Goal: Transaction & Acquisition: Obtain resource

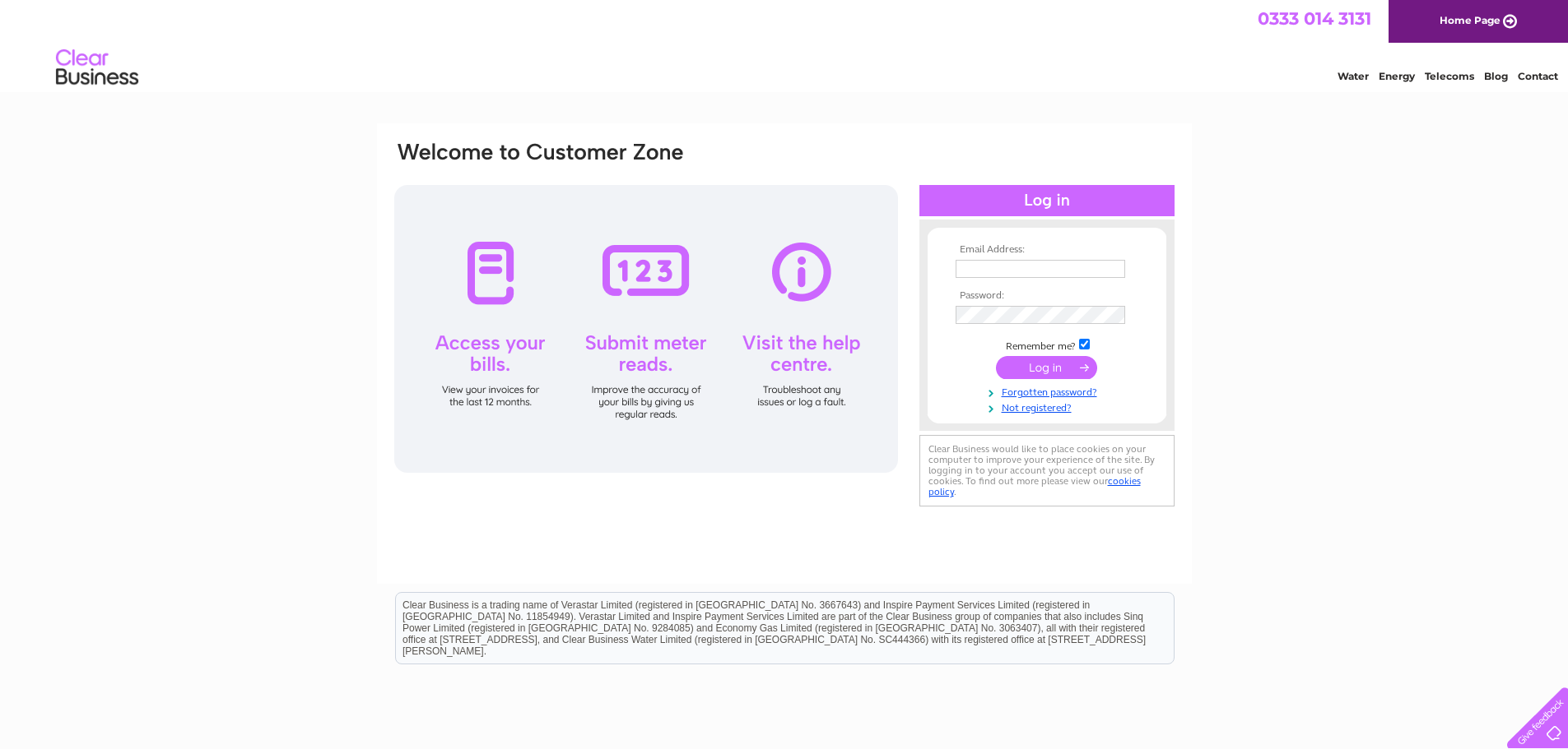
type input "bassifamily@hotmail.co.uk"
click at [1069, 367] on input "submit" at bounding box center [1046, 368] width 101 height 23
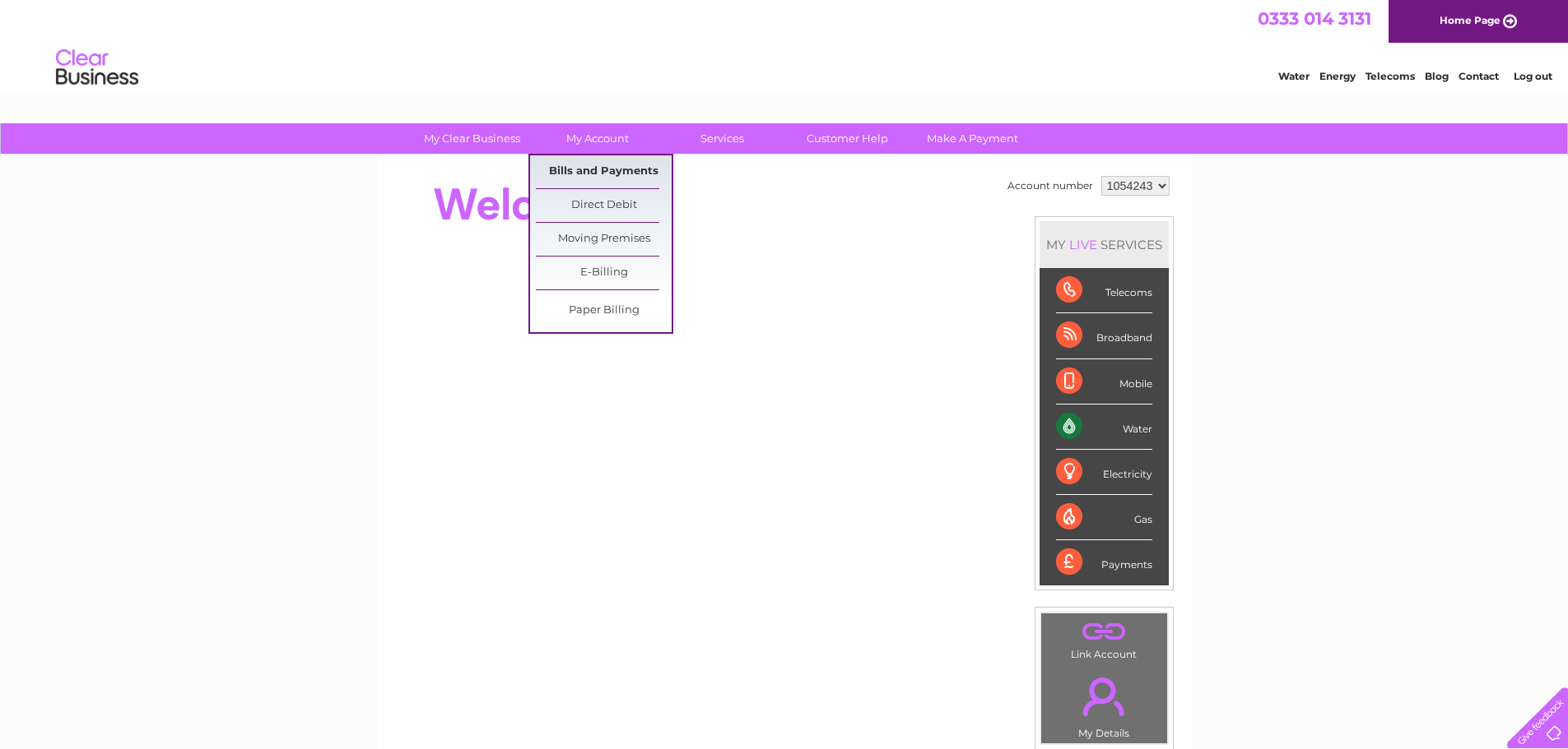
click at [618, 177] on link "Bills and Payments" at bounding box center [604, 172] width 136 height 33
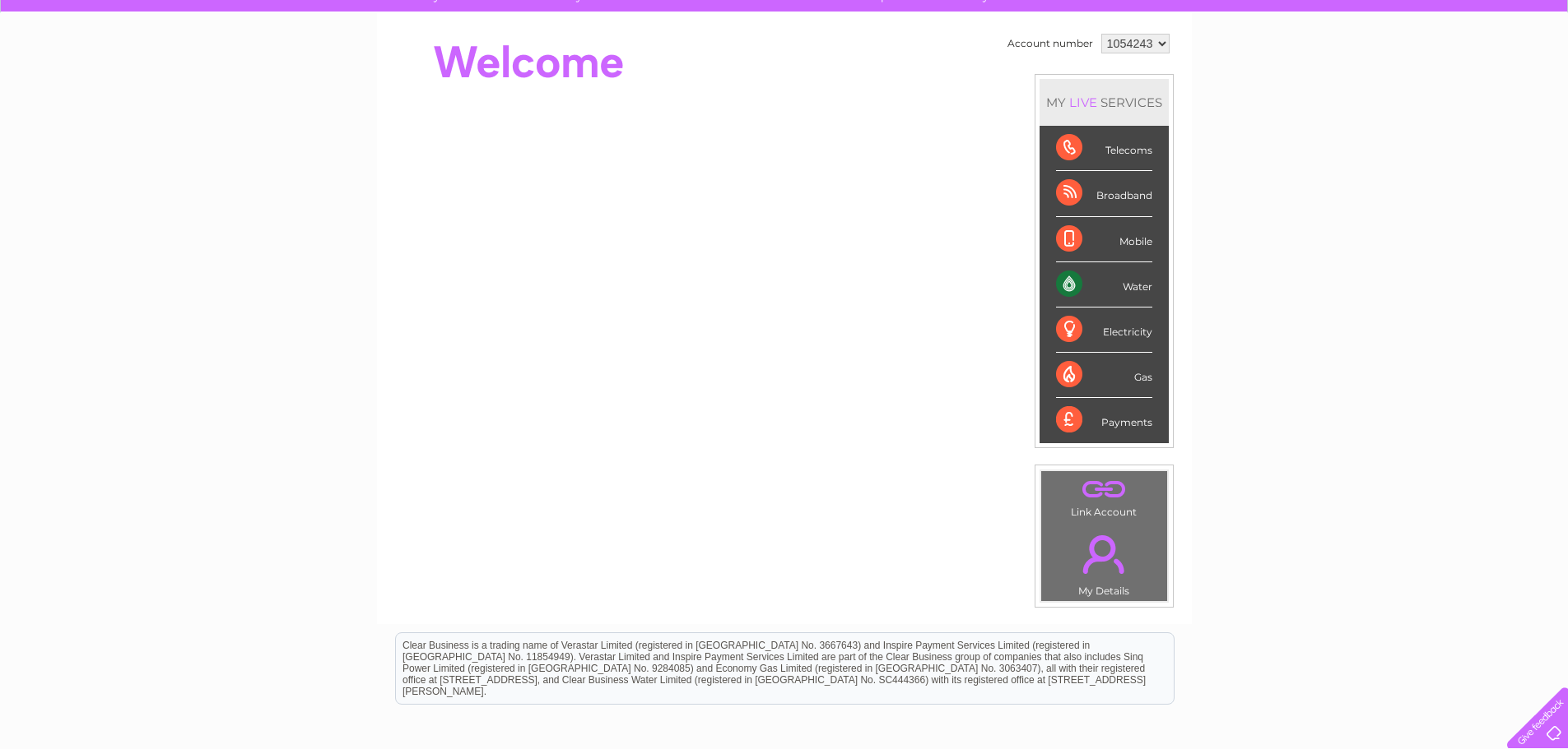
scroll to position [164, 0]
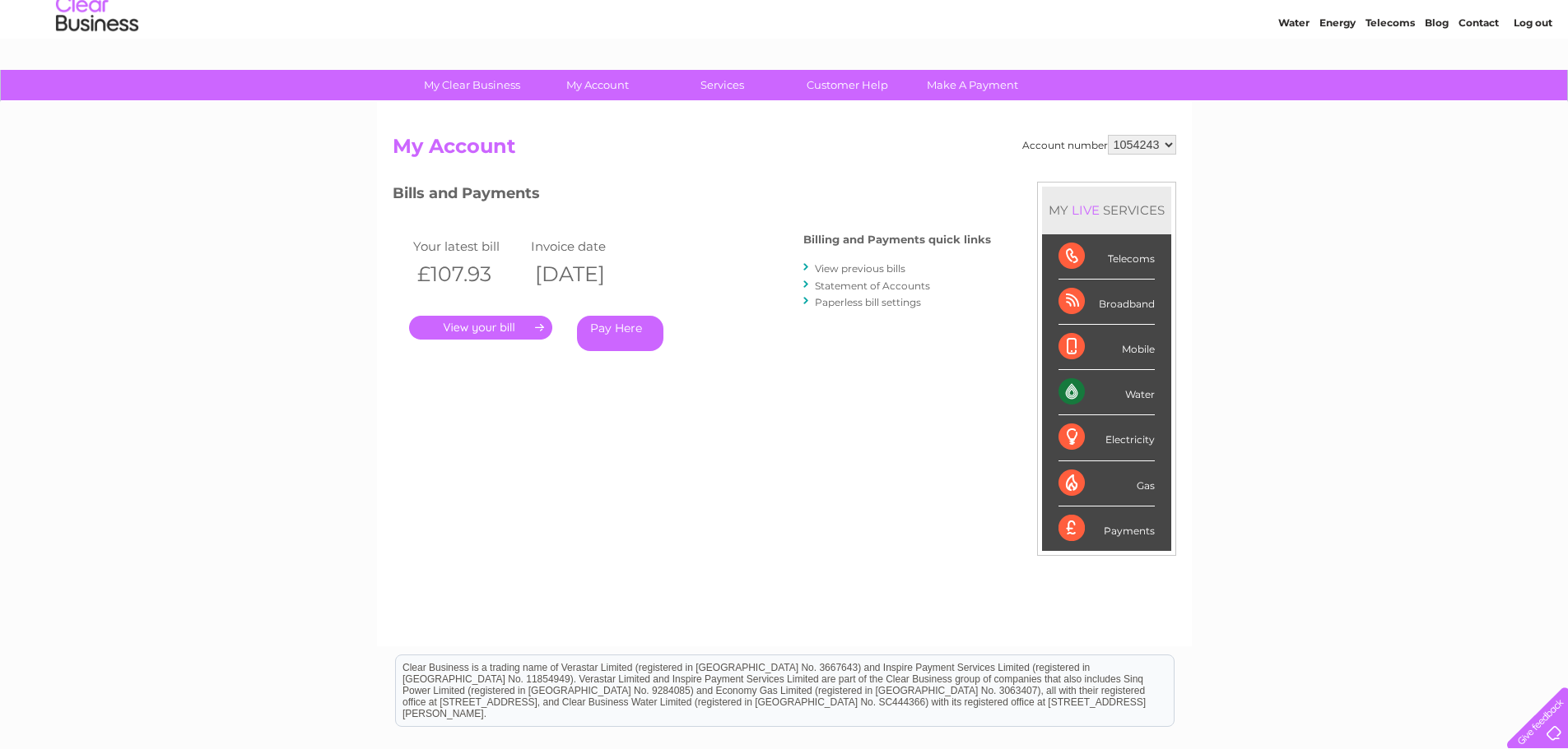
scroll to position [82, 0]
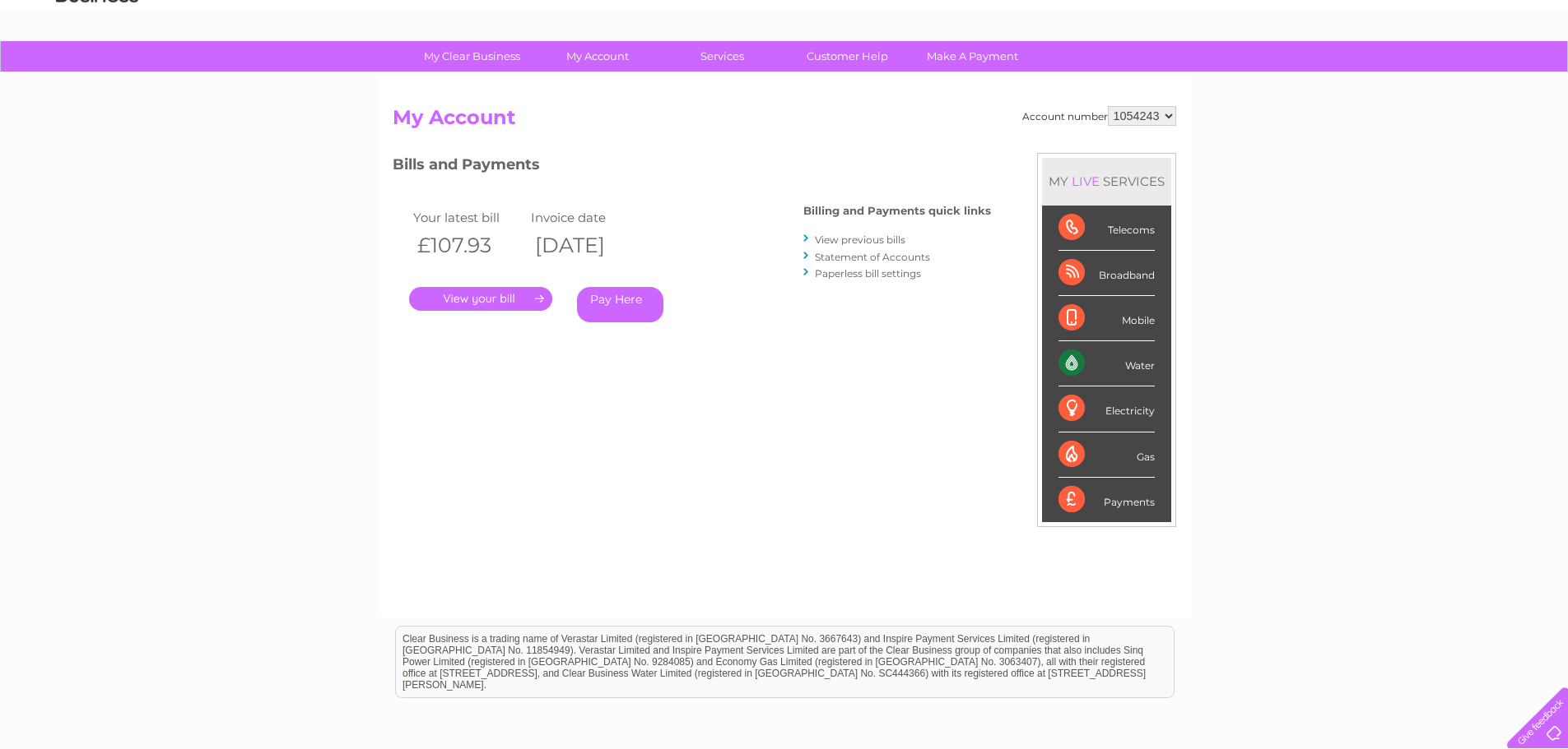
click at [514, 306] on link "." at bounding box center [480, 299] width 143 height 23
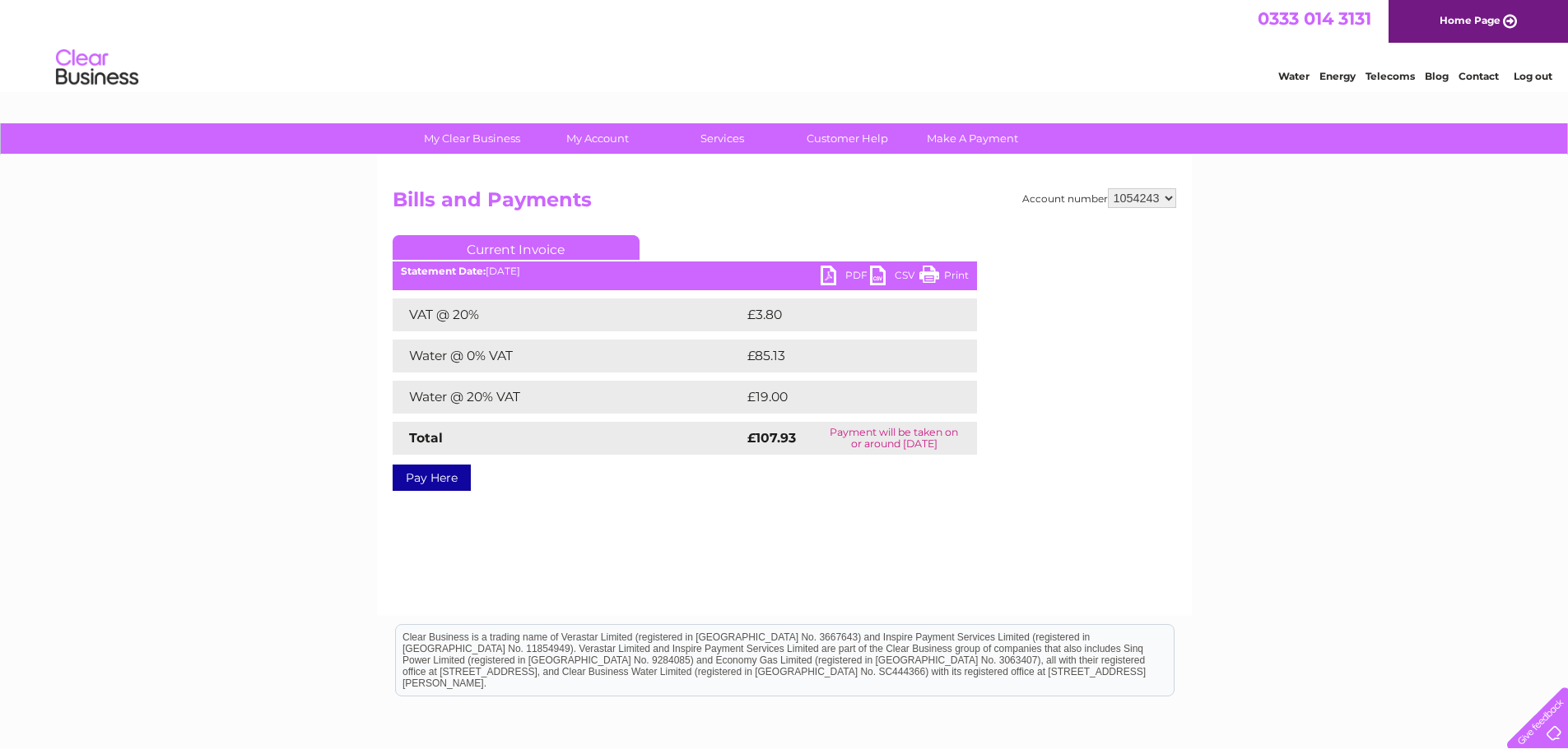
click at [848, 277] on link "PDF" at bounding box center [845, 278] width 49 height 23
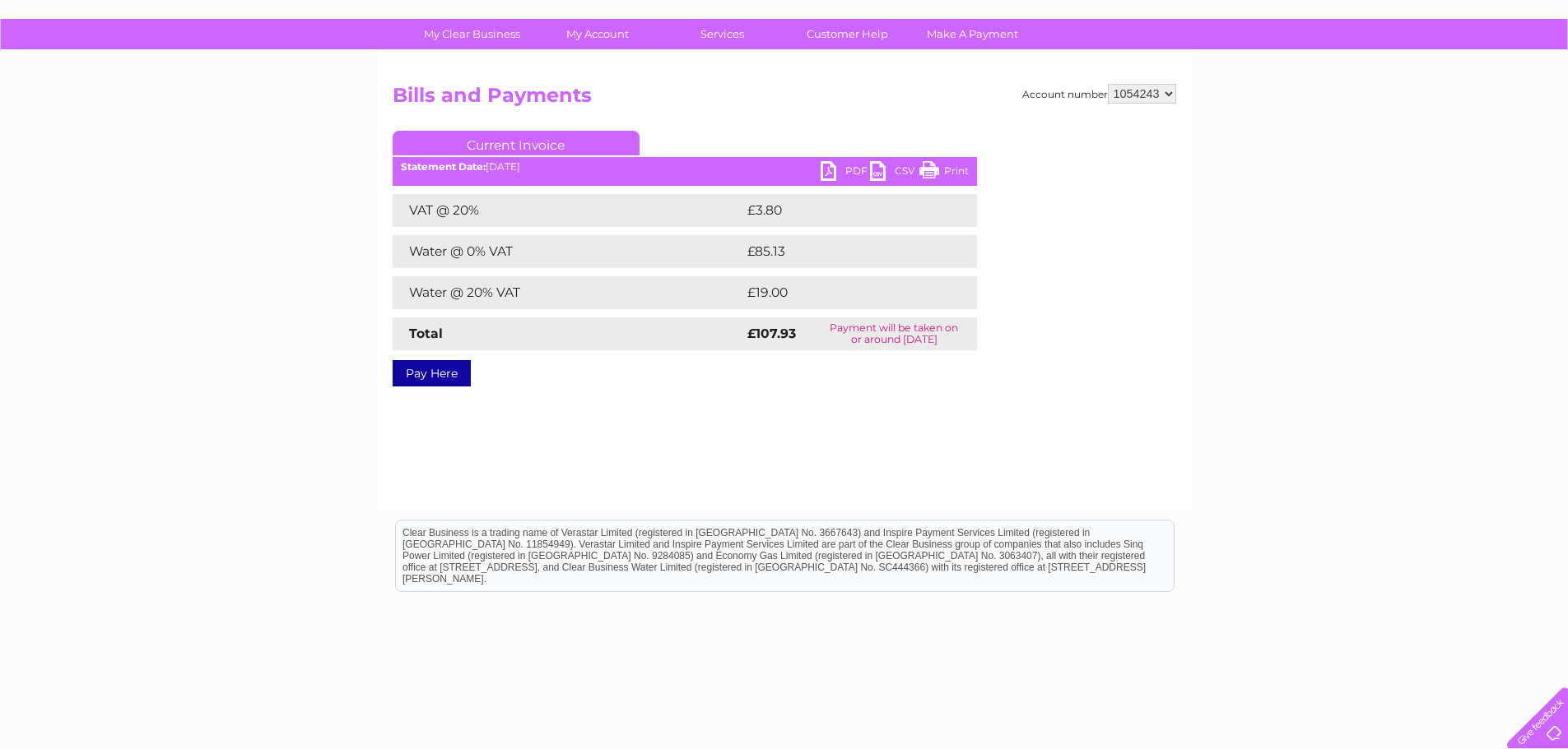
scroll to position [78, 0]
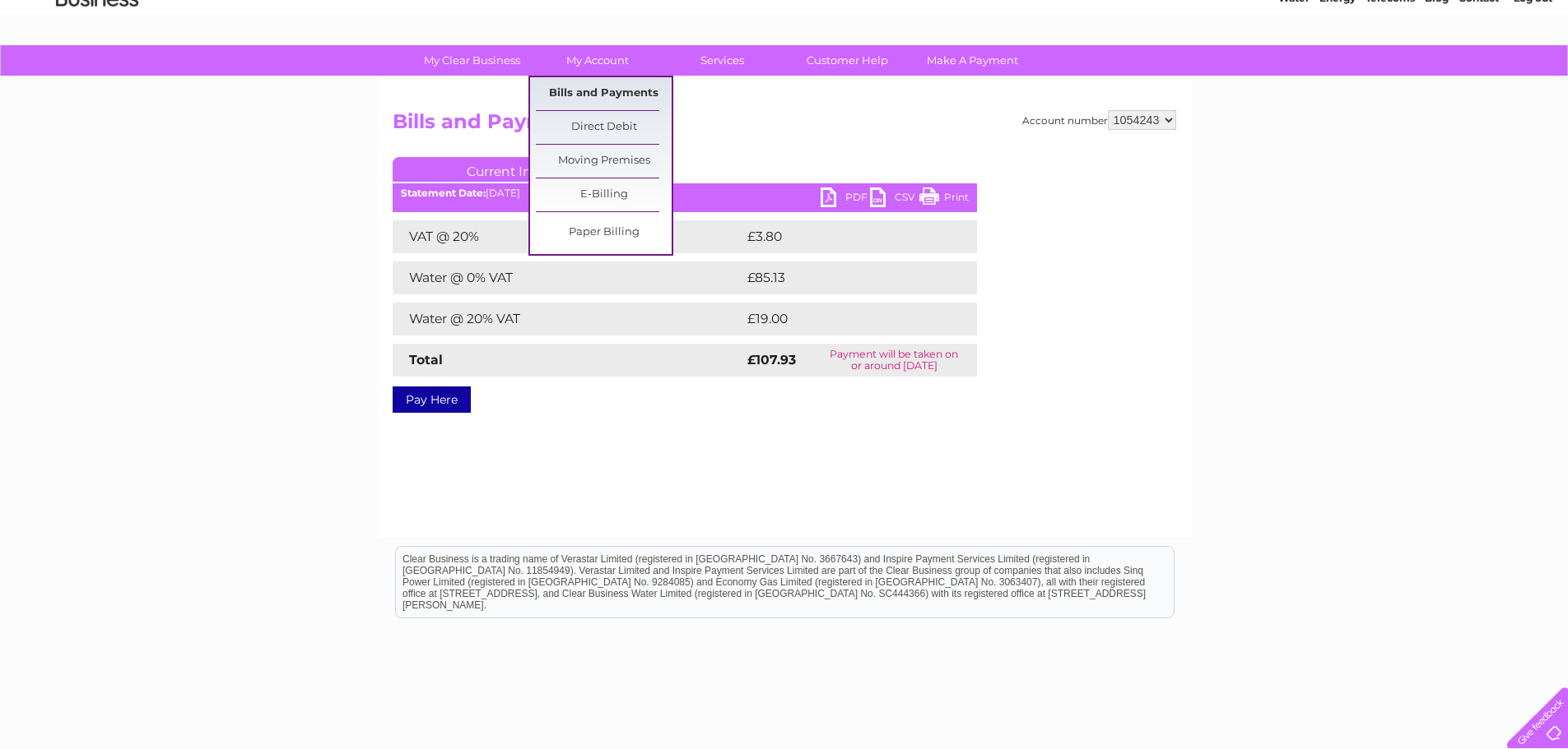
click at [604, 95] on link "Bills and Payments" at bounding box center [604, 94] width 136 height 33
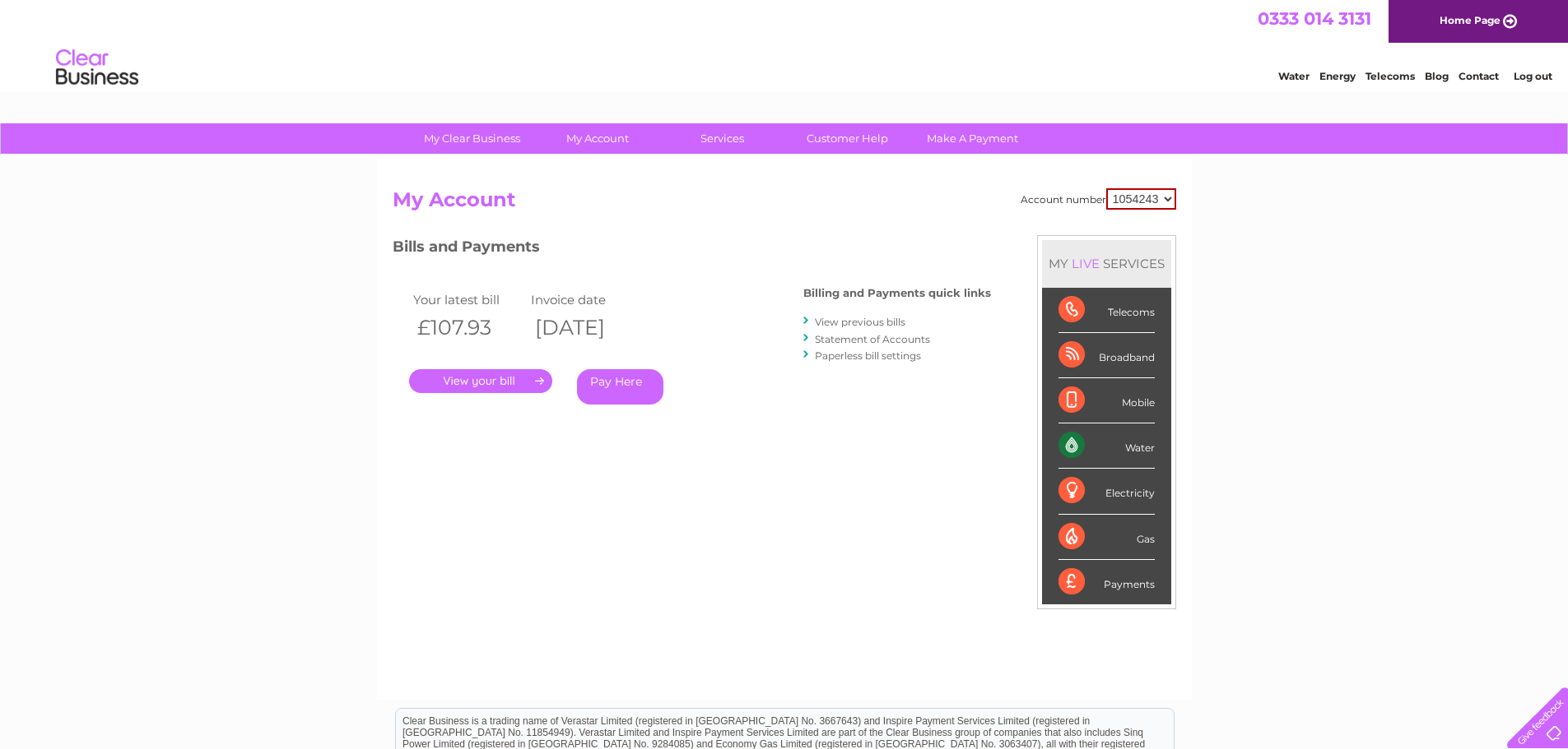
click at [492, 378] on link "." at bounding box center [480, 381] width 143 height 23
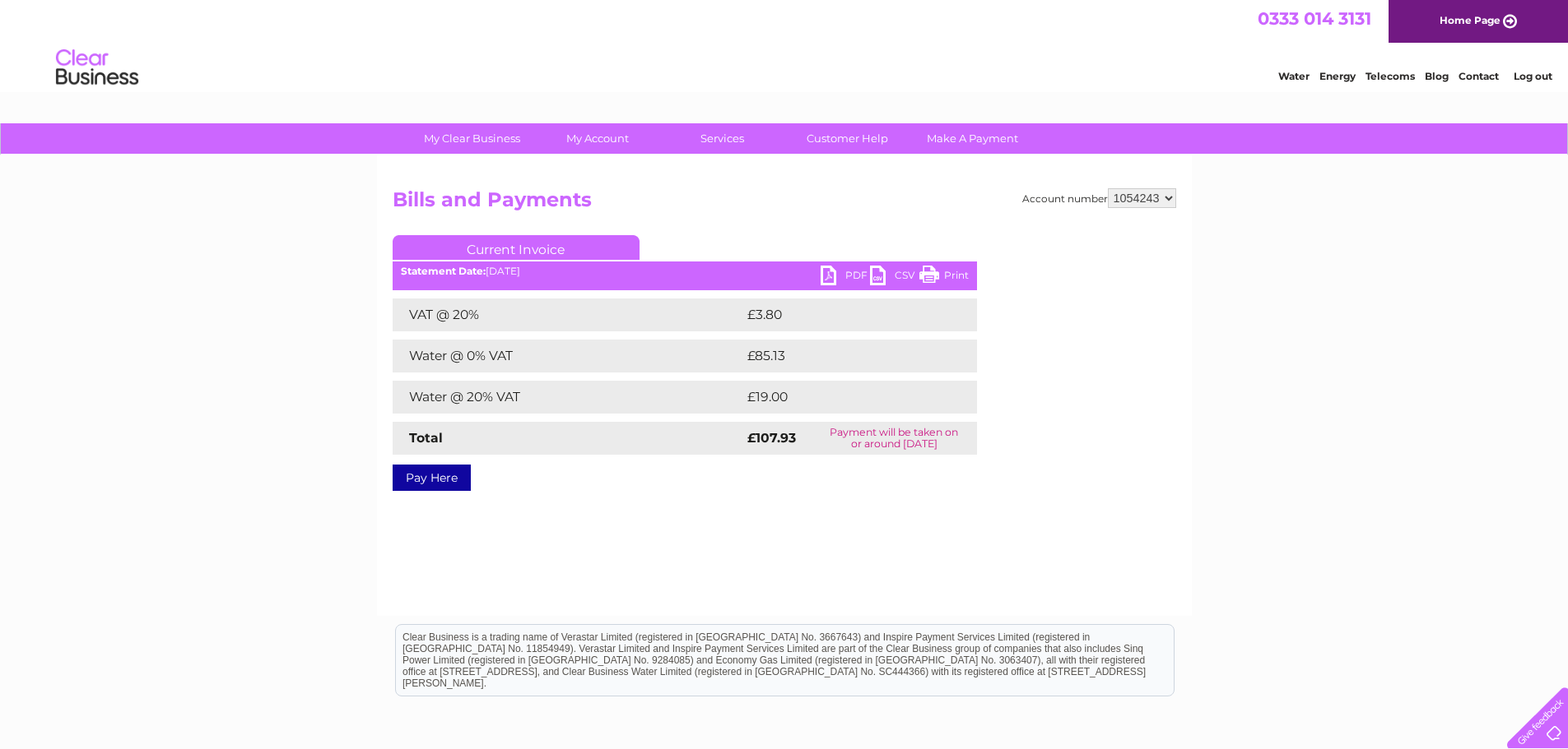
click at [549, 249] on link "Current Invoice" at bounding box center [515, 247] width 246 height 24
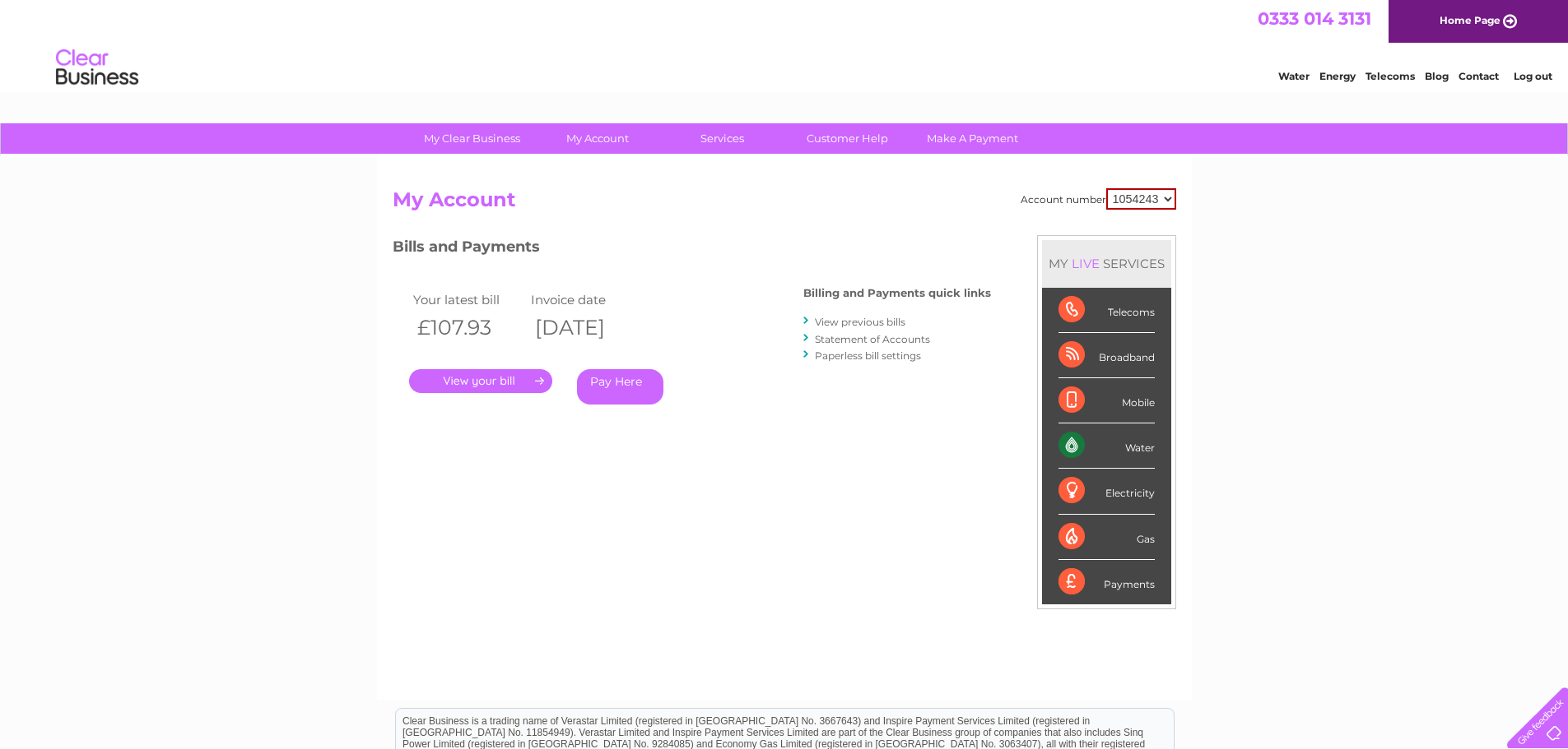
click at [870, 324] on link "View previous bills" at bounding box center [860, 322] width 91 height 13
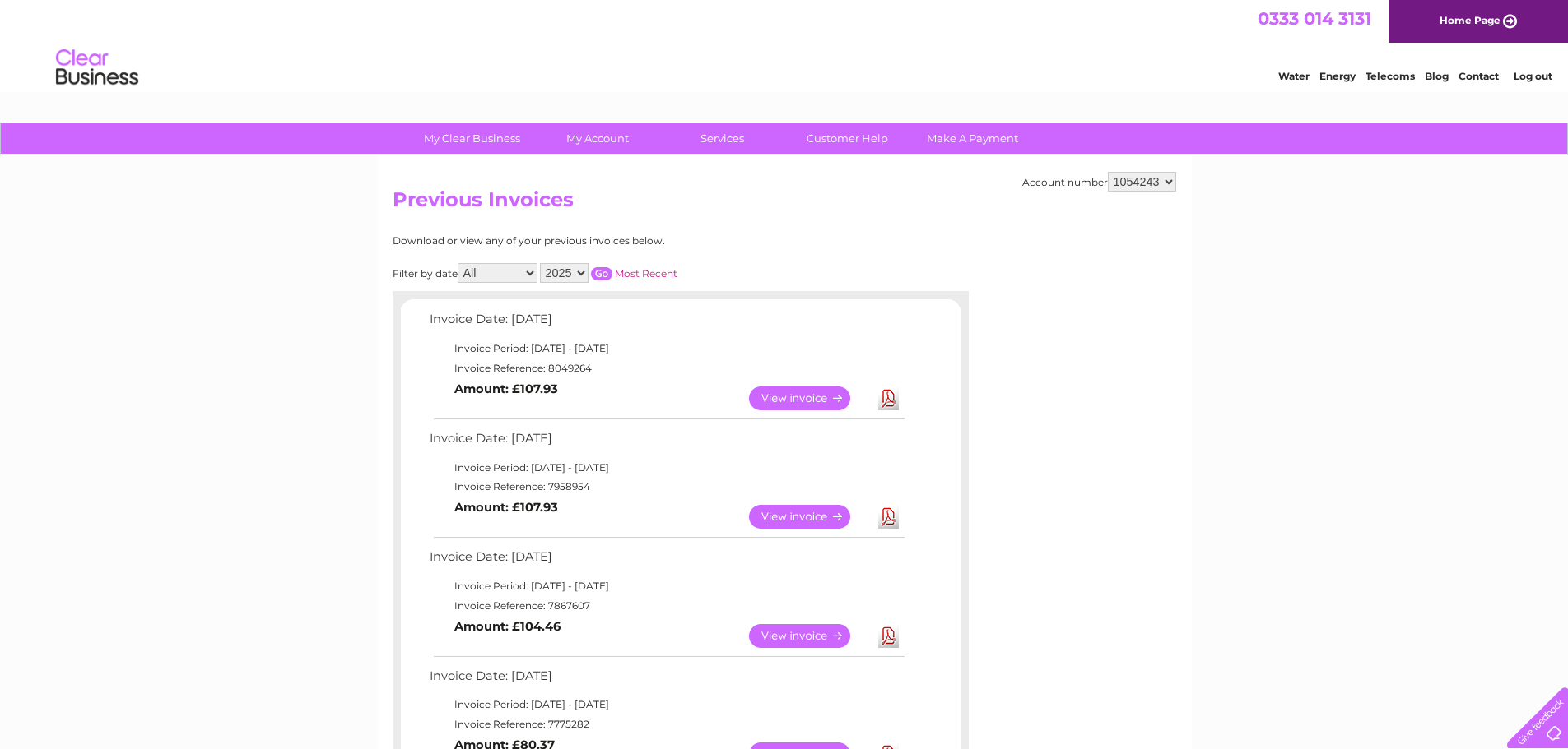
click at [801, 514] on link "View" at bounding box center [810, 517] width 121 height 23
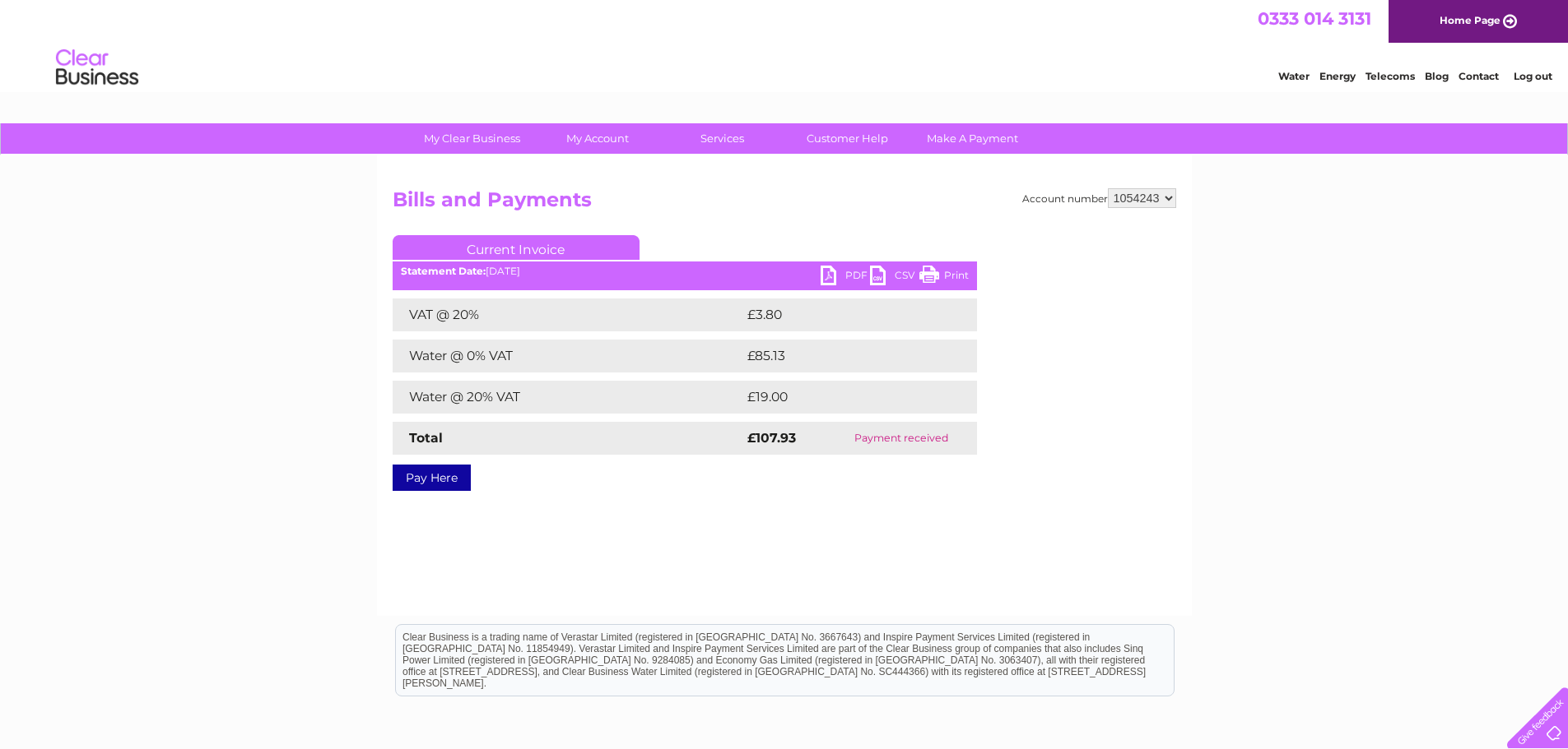
click at [852, 283] on link "PDF" at bounding box center [845, 278] width 49 height 23
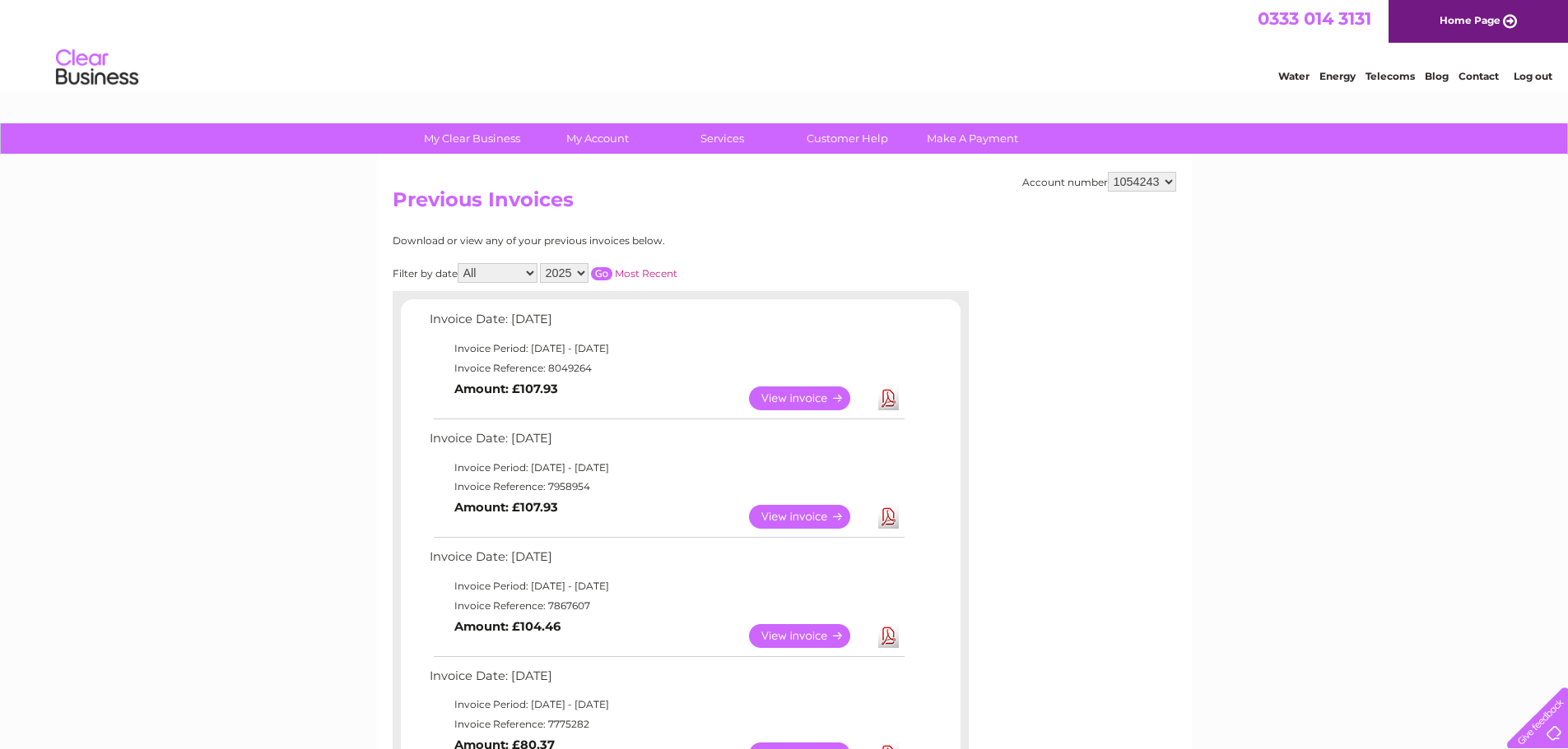
click at [805, 642] on link "View" at bounding box center [810, 637] width 121 height 23
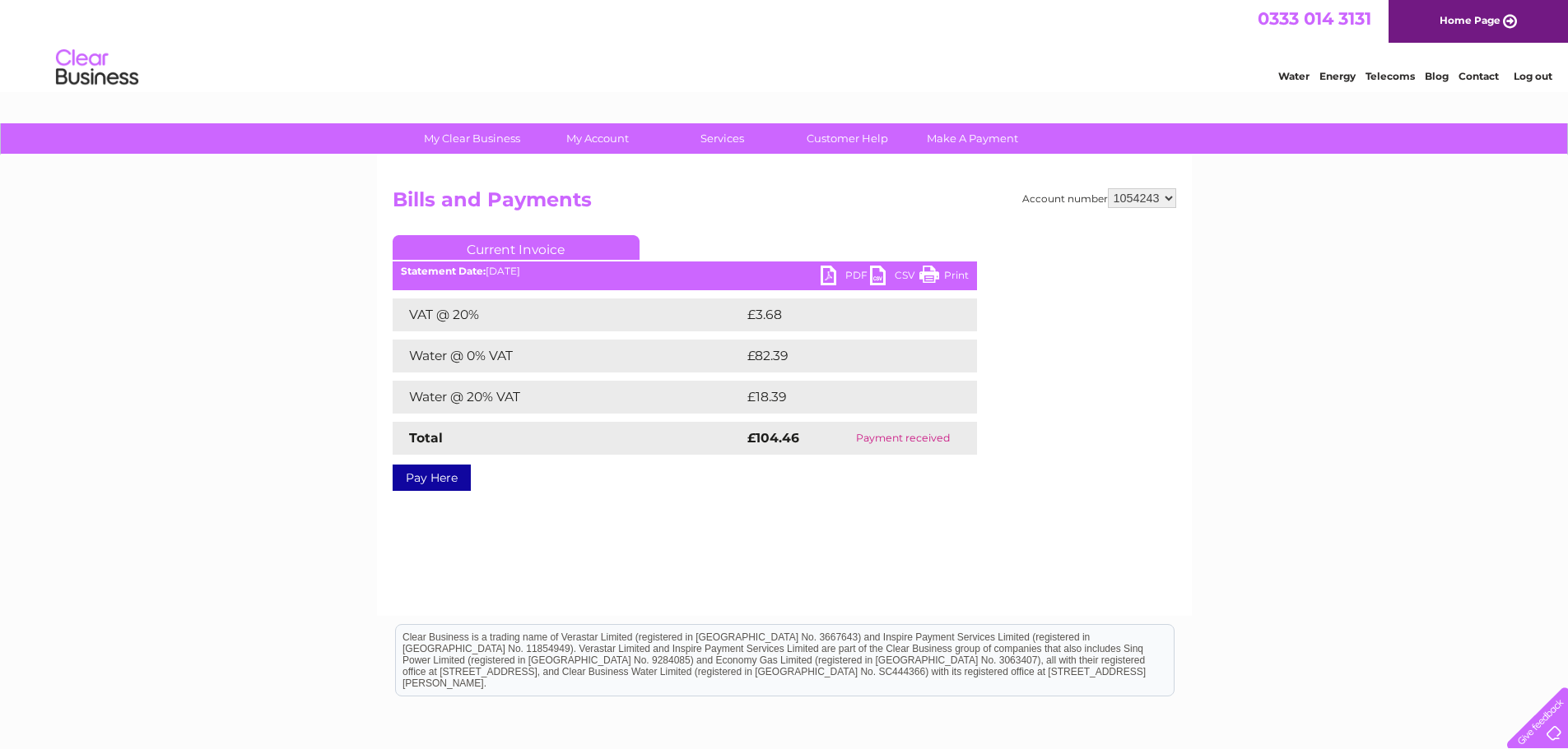
click at [825, 275] on link "PDF" at bounding box center [845, 278] width 49 height 23
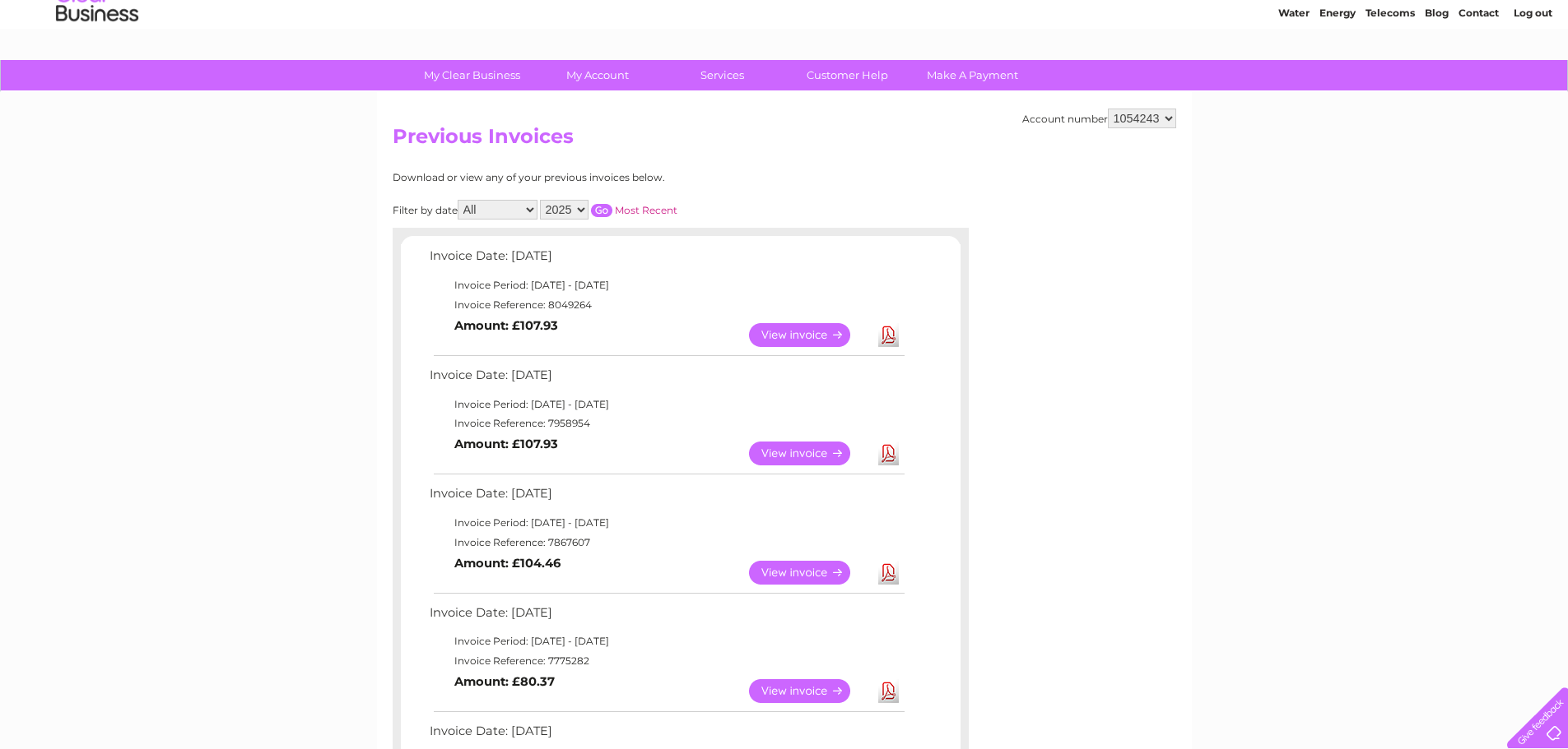
scroll to position [164, 0]
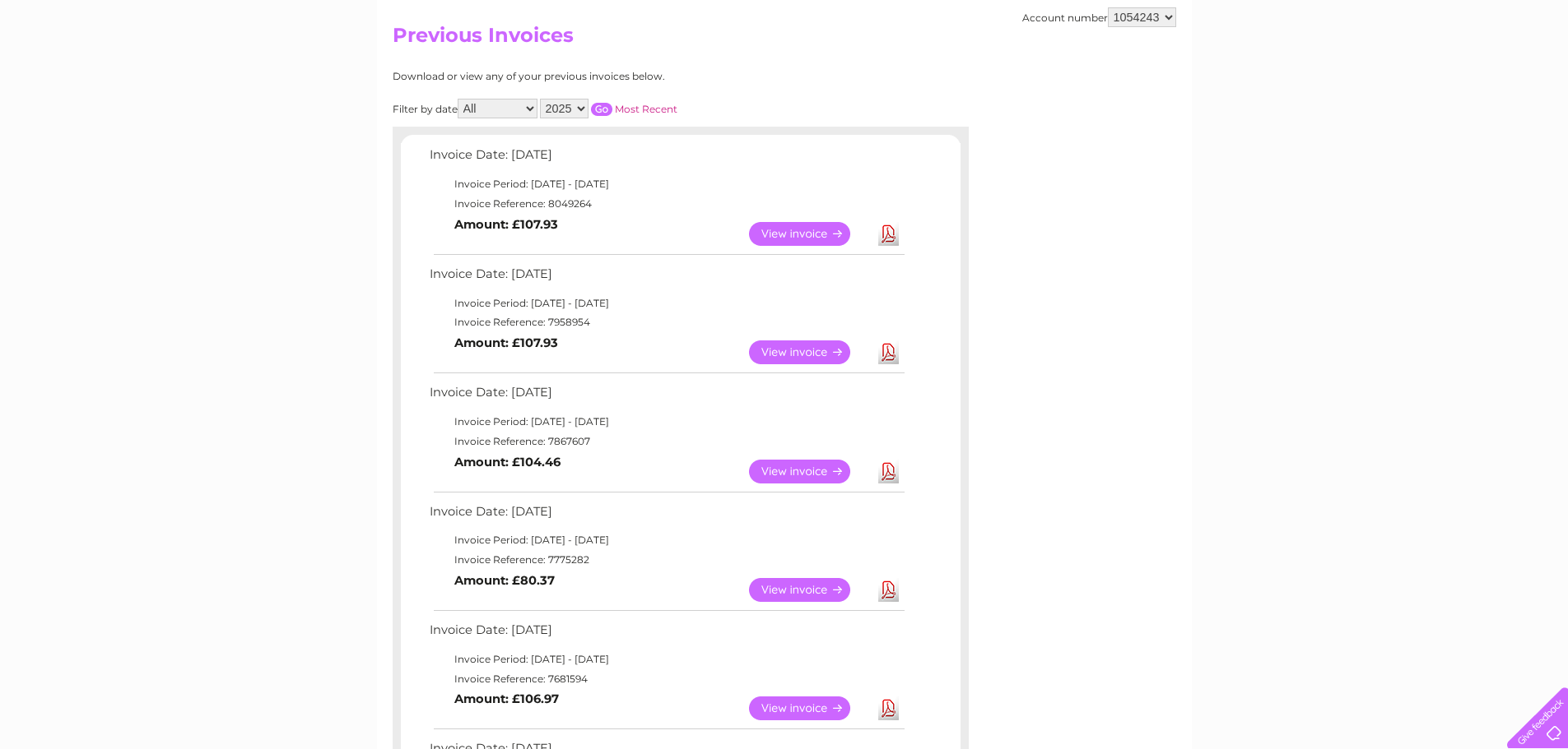
click at [814, 596] on link "View" at bounding box center [810, 590] width 121 height 23
click at [791, 590] on link "View" at bounding box center [810, 590] width 121 height 23
click at [889, 593] on link "Download" at bounding box center [888, 590] width 21 height 23
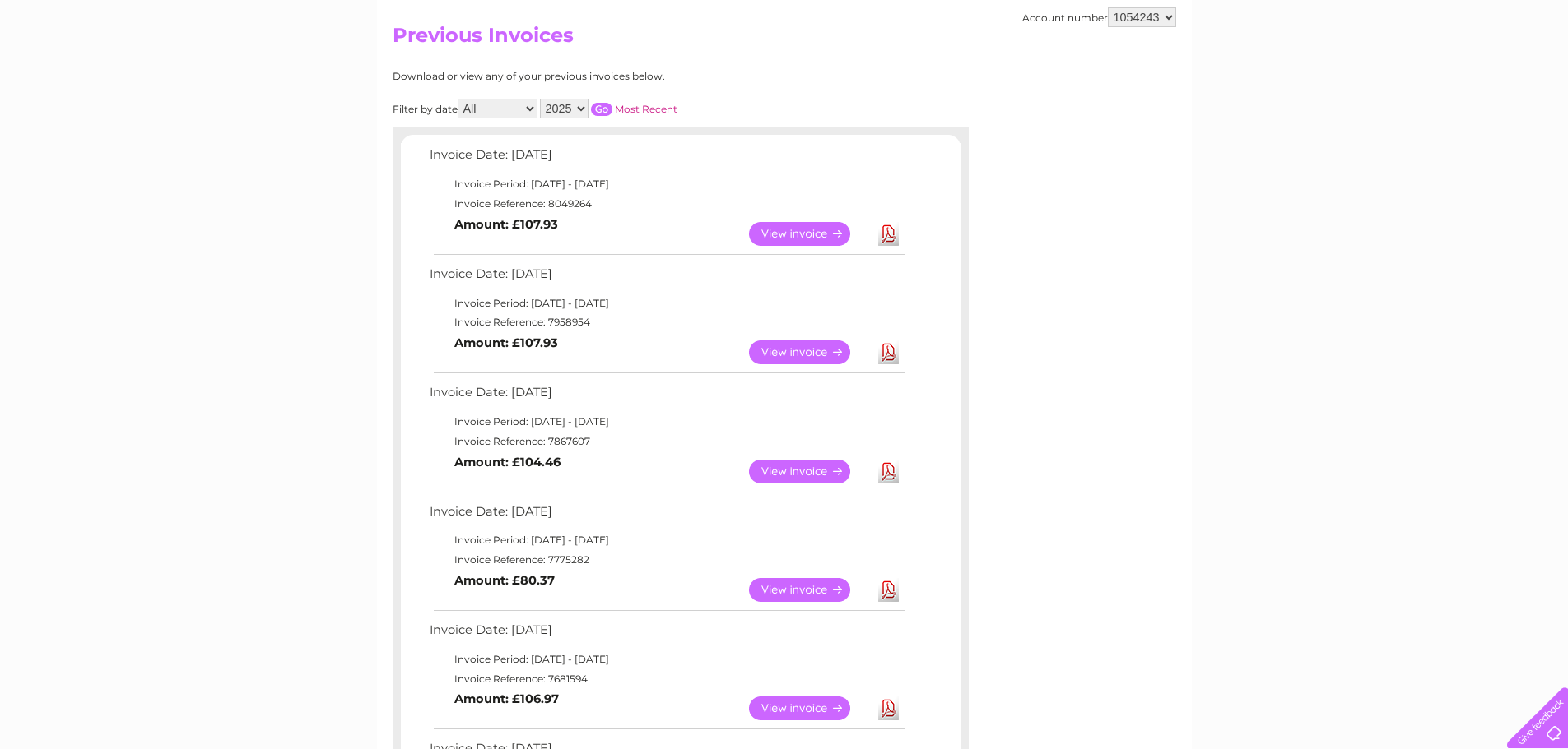
click at [810, 583] on link "View" at bounding box center [810, 590] width 121 height 23
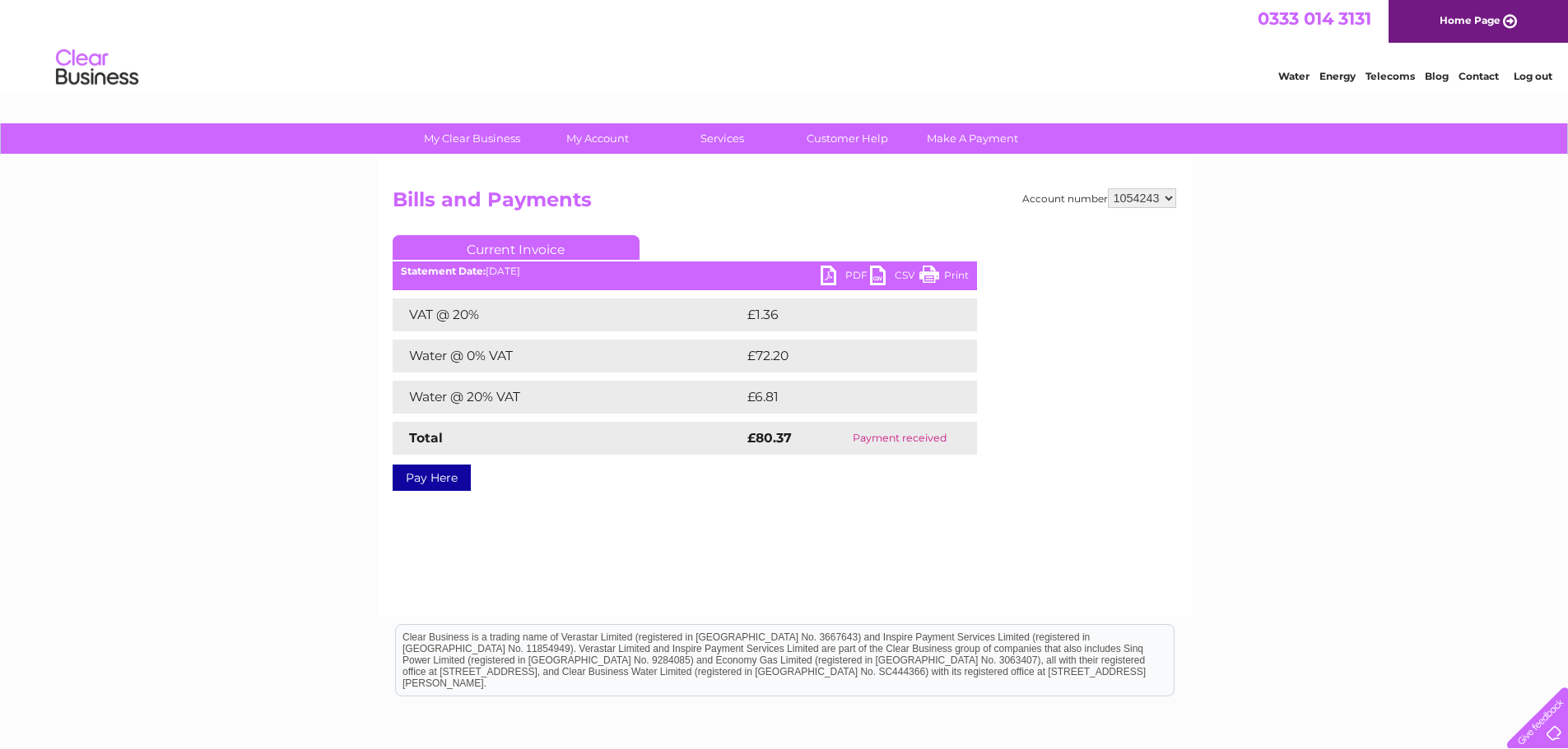
click at [847, 274] on link "PDF" at bounding box center [845, 278] width 49 height 23
